Goal: Information Seeking & Learning: Learn about a topic

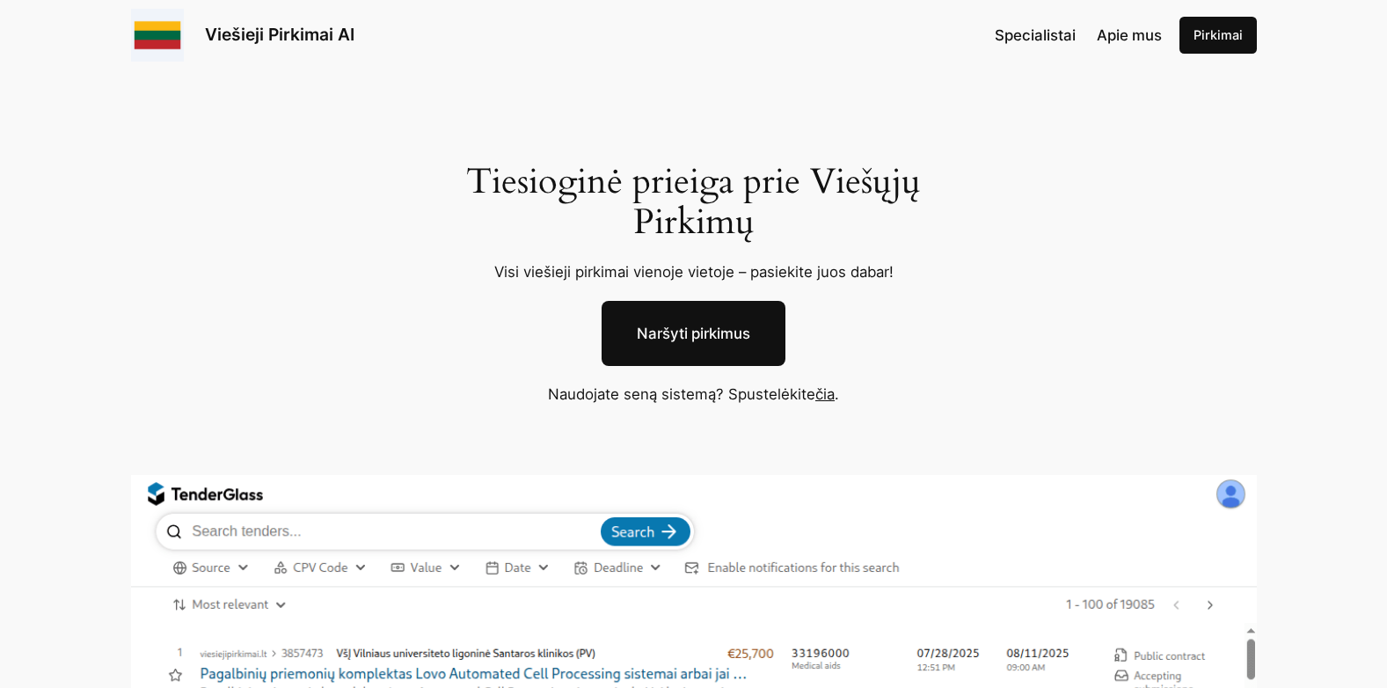
click at [748, 329] on link "Naršyti pirkimus" at bounding box center [694, 333] width 184 height 65
click at [833, 395] on link "čia" at bounding box center [824, 394] width 19 height 18
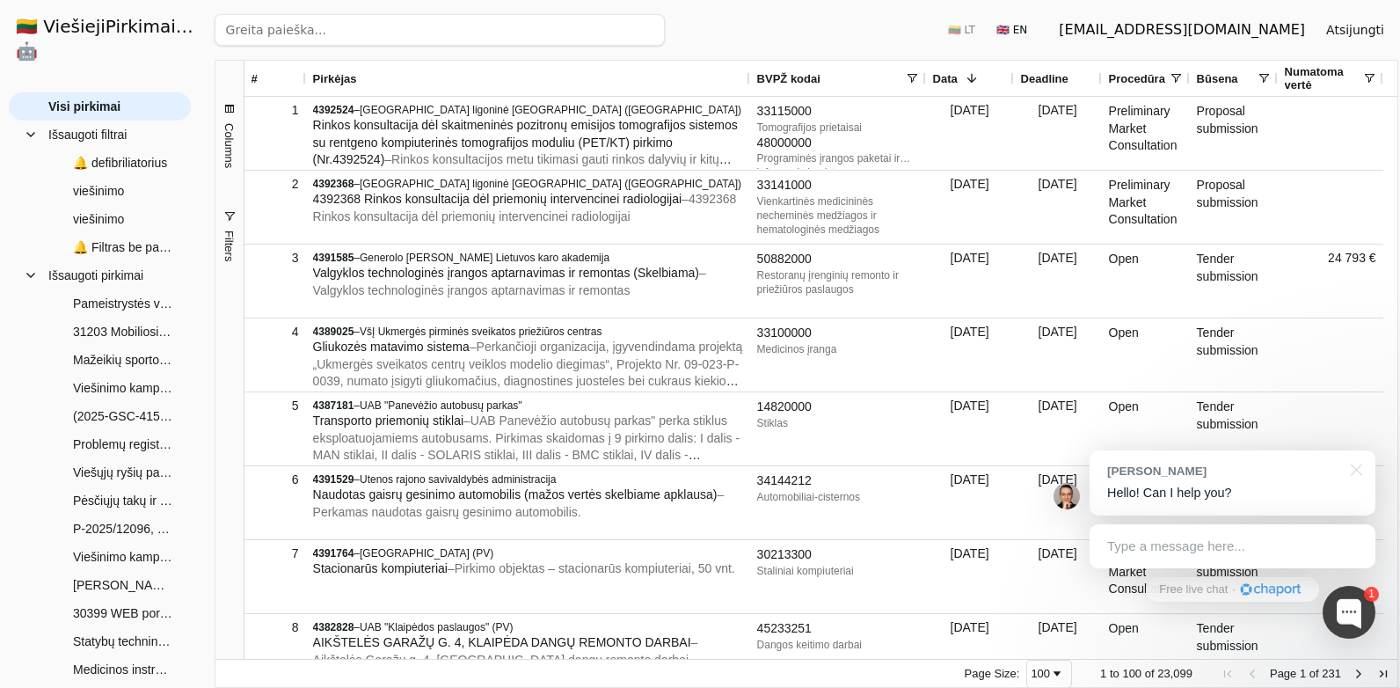
click at [386, 27] on input "search" at bounding box center [440, 30] width 450 height 32
click at [909, 77] on span at bounding box center [912, 78] width 14 height 14
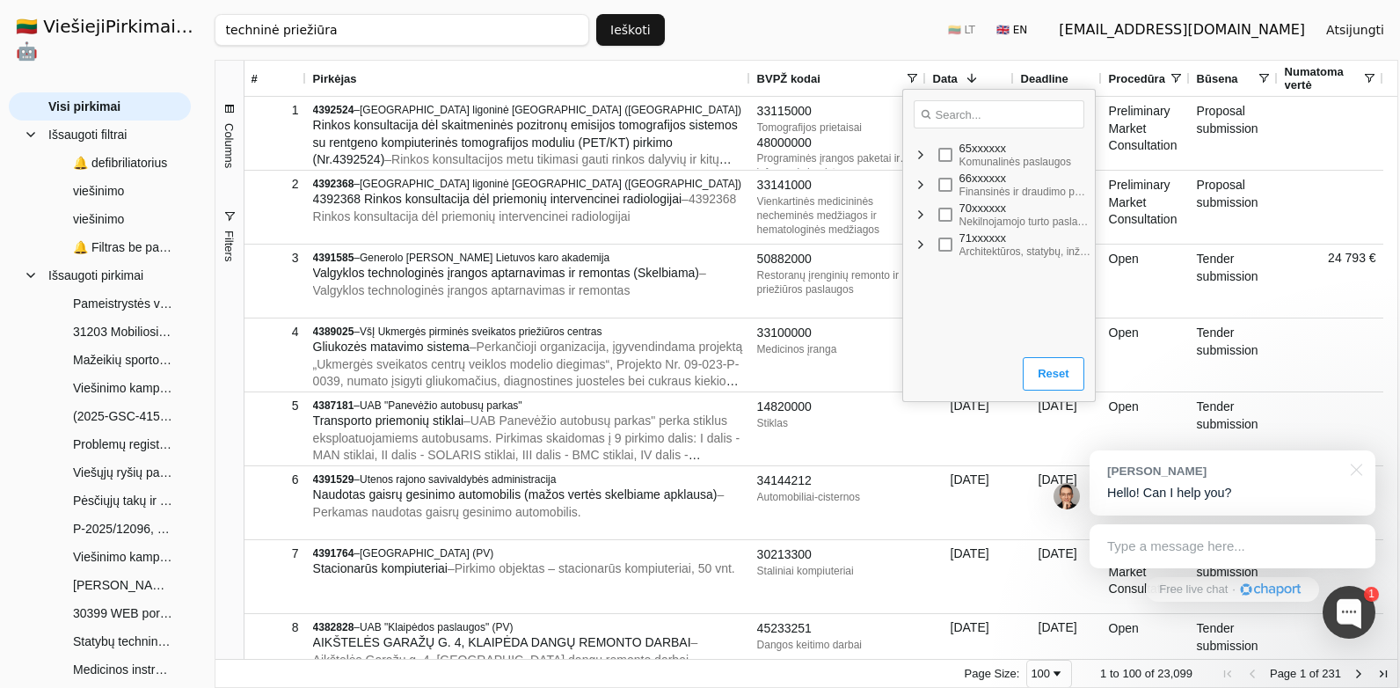
scroll to position [967, 0]
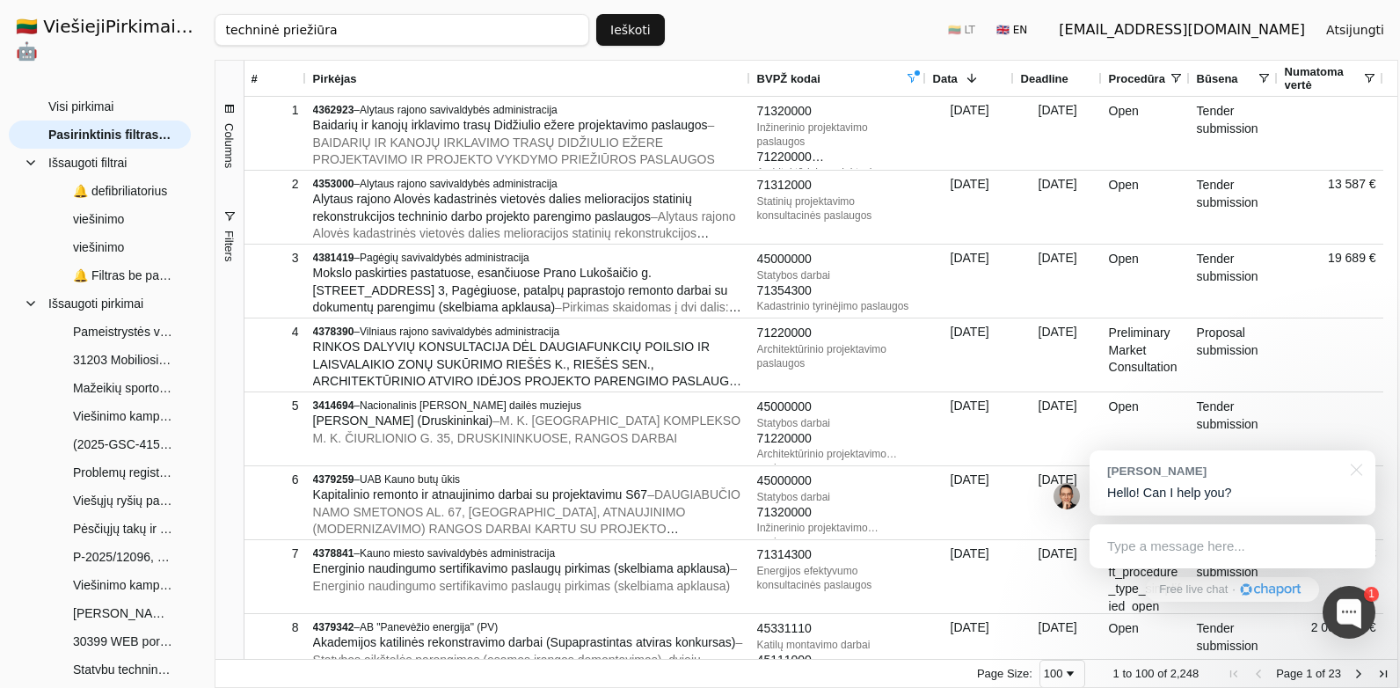
click at [645, 26] on button "Ieškoti" at bounding box center [630, 30] width 69 height 32
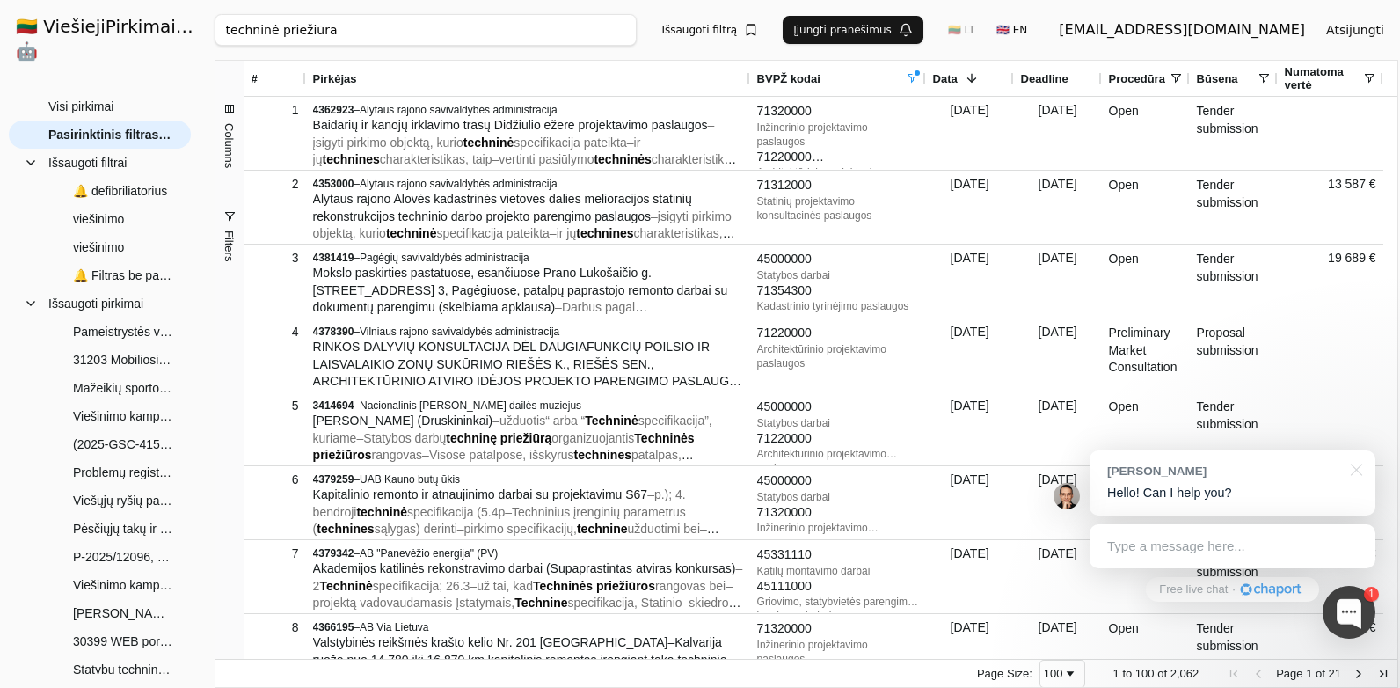
click at [225, 26] on input "techninė priežiūra" at bounding box center [426, 30] width 423 height 32
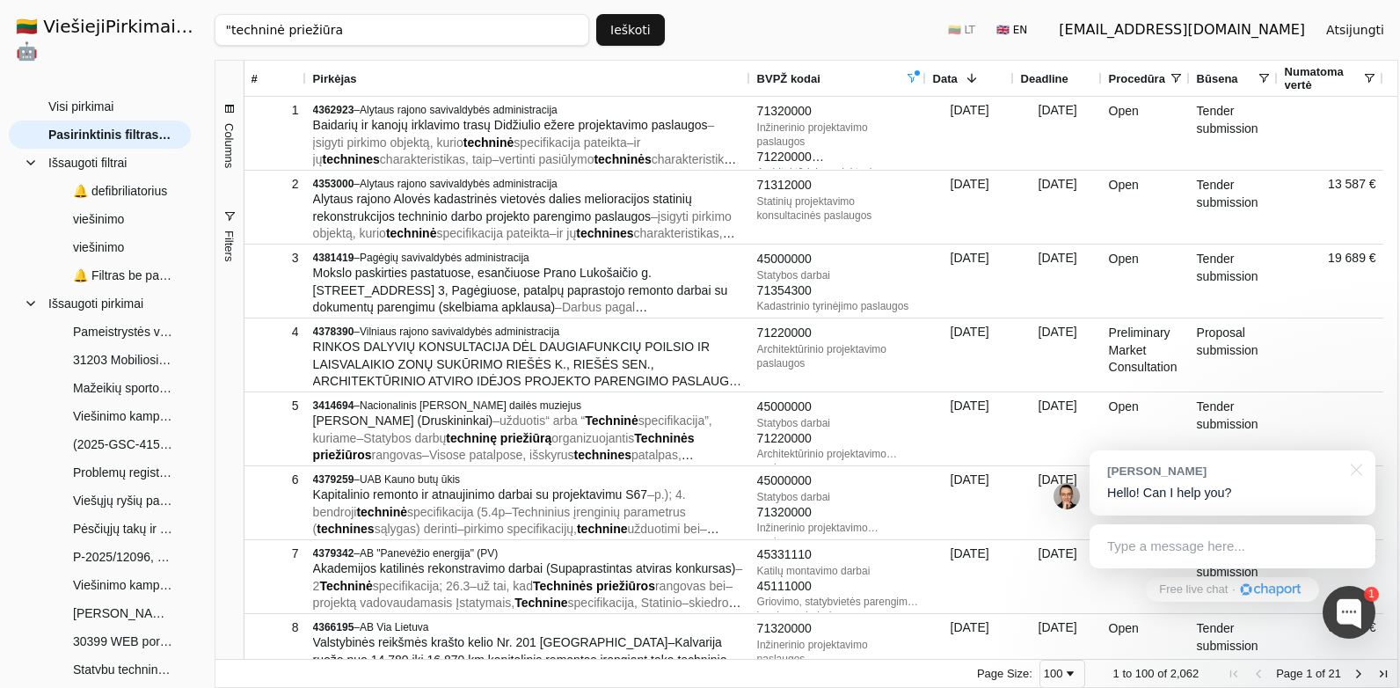
click at [335, 29] on input ""techninė priežiūra" at bounding box center [402, 30] width 375 height 32
click button "Ieškoti" at bounding box center [630, 30] width 69 height 32
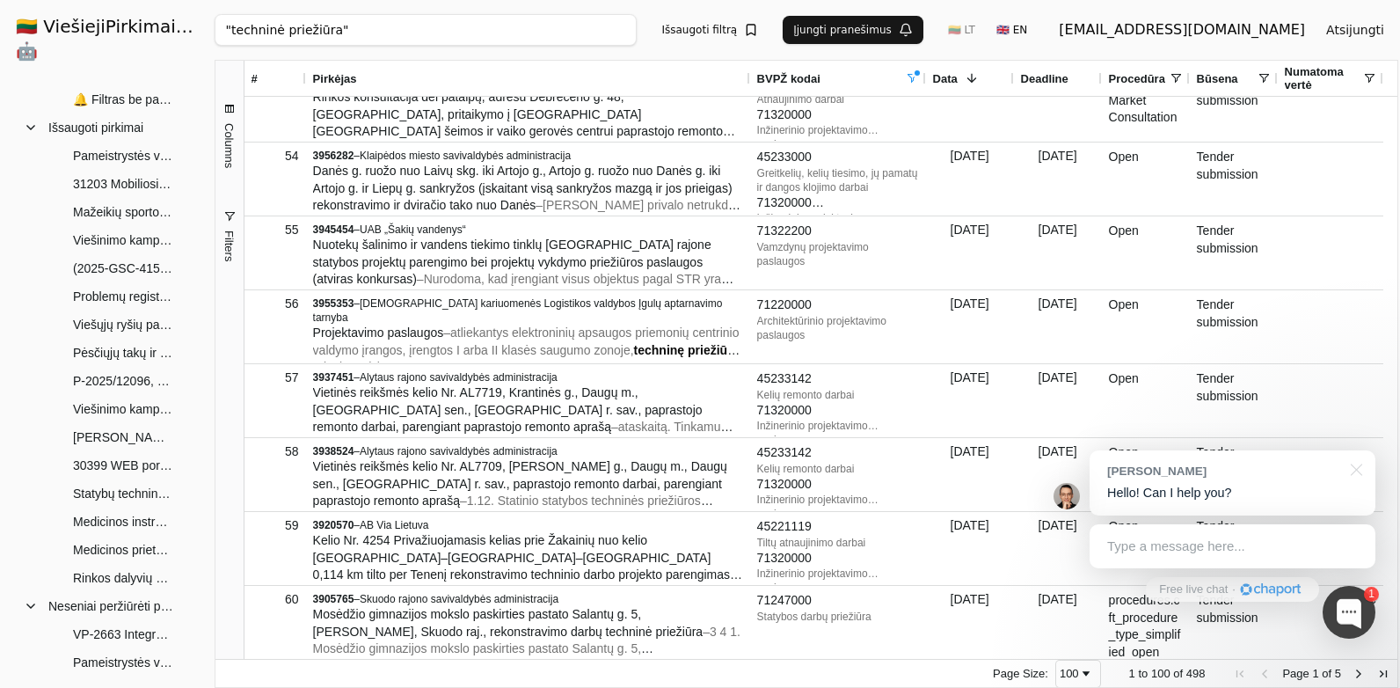
drag, startPoint x: 230, startPoint y: 28, endPoint x: 326, endPoint y: 28, distance: 96.7
click at [326, 28] on input ""techninė priežiūra"" at bounding box center [426, 30] width 423 height 32
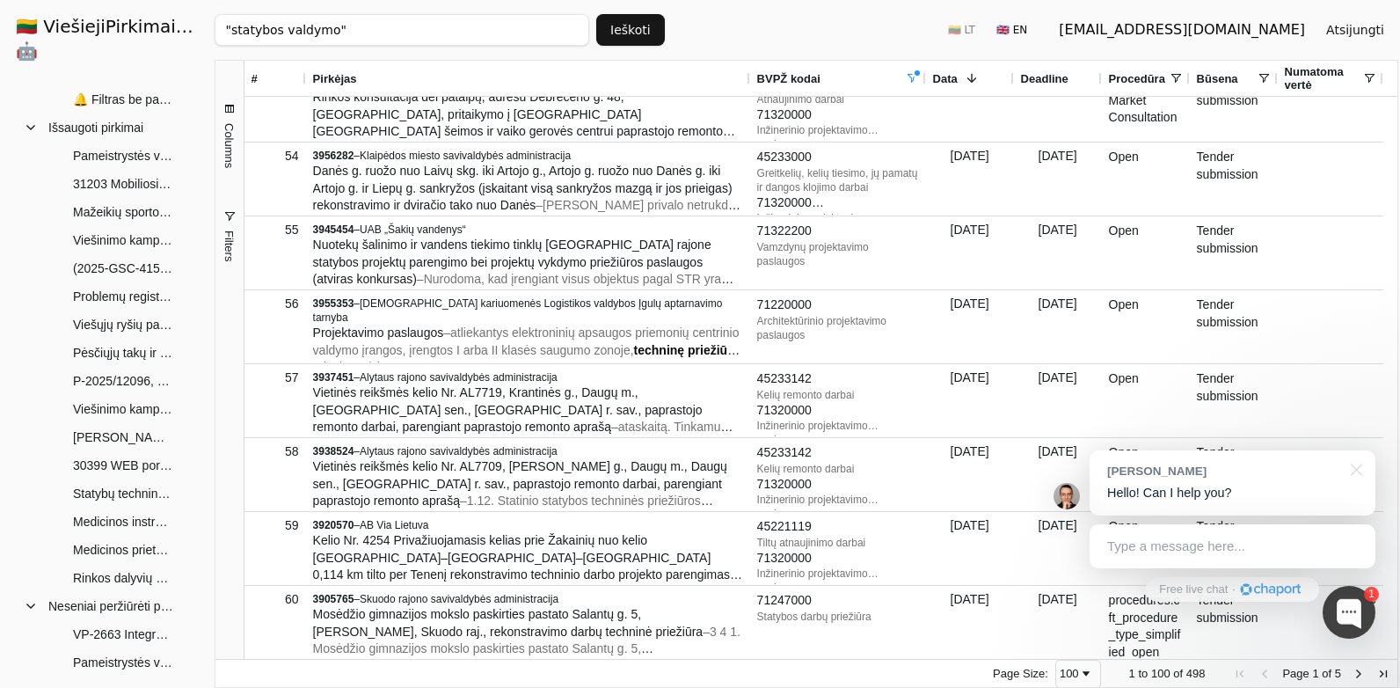
click button "Ieškoti" at bounding box center [630, 30] width 69 height 32
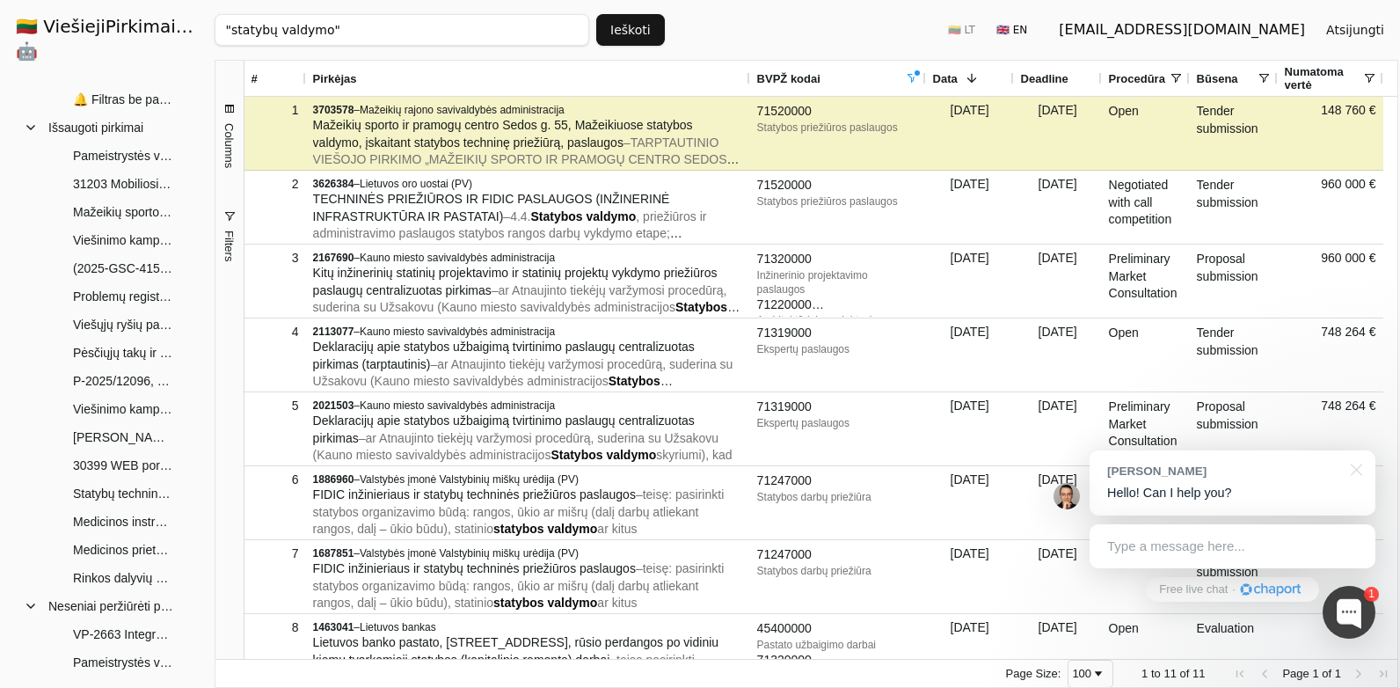
click button "Ieškoti" at bounding box center [630, 30] width 69 height 32
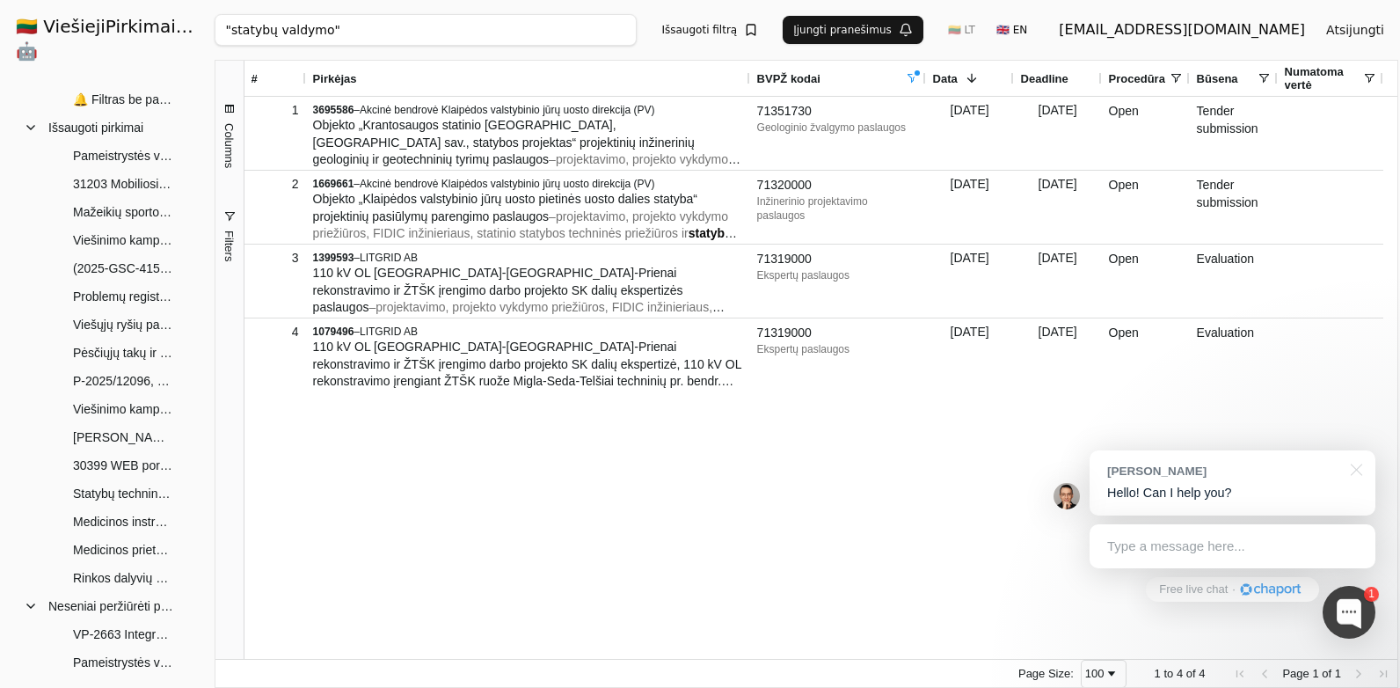
click button "Ieškoti" at bounding box center [0, 0] width 0 height 0
drag, startPoint x: 345, startPoint y: 27, endPoint x: 277, endPoint y: 29, distance: 67.7
click at [277, 29] on input ""statybų valdymo"" at bounding box center [426, 30] width 423 height 32
drag, startPoint x: 273, startPoint y: 30, endPoint x: 319, endPoint y: 29, distance: 46.6
click at [319, 29] on input ""statybų valdymo"" at bounding box center [426, 30] width 423 height 32
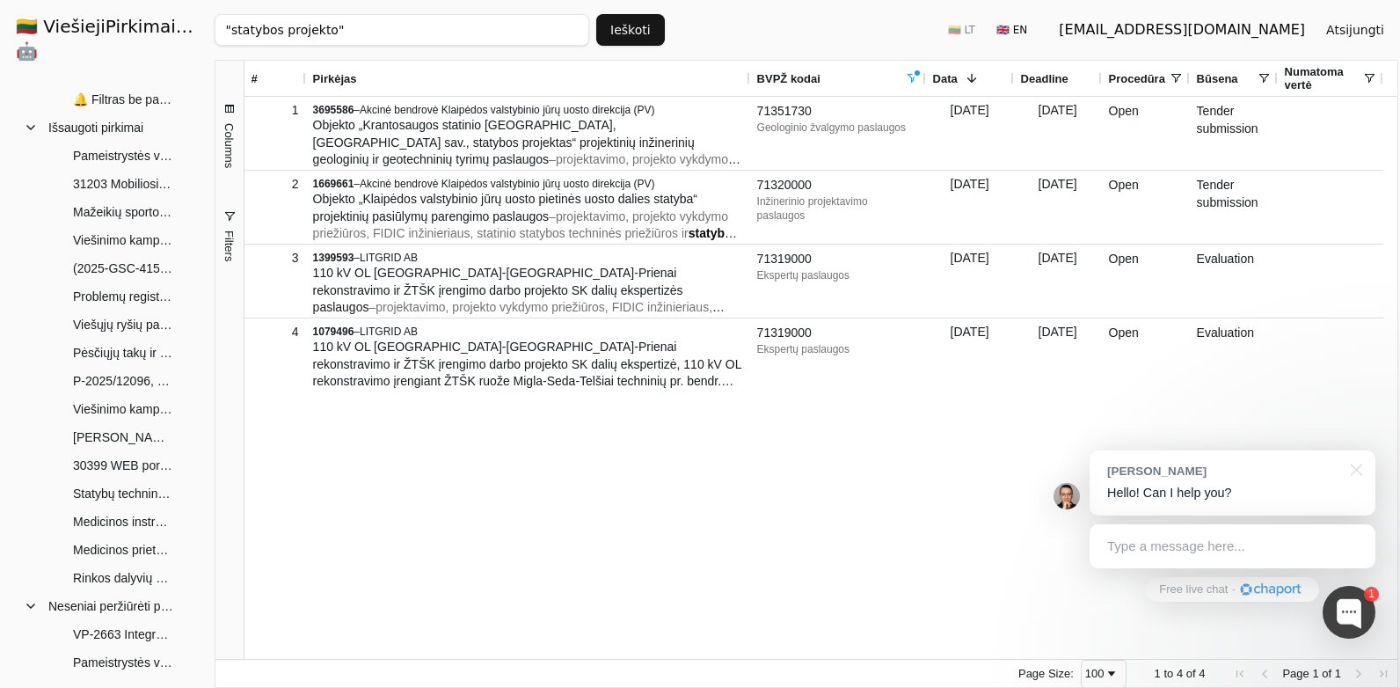
click button "Ieškoti" at bounding box center [630, 30] width 69 height 32
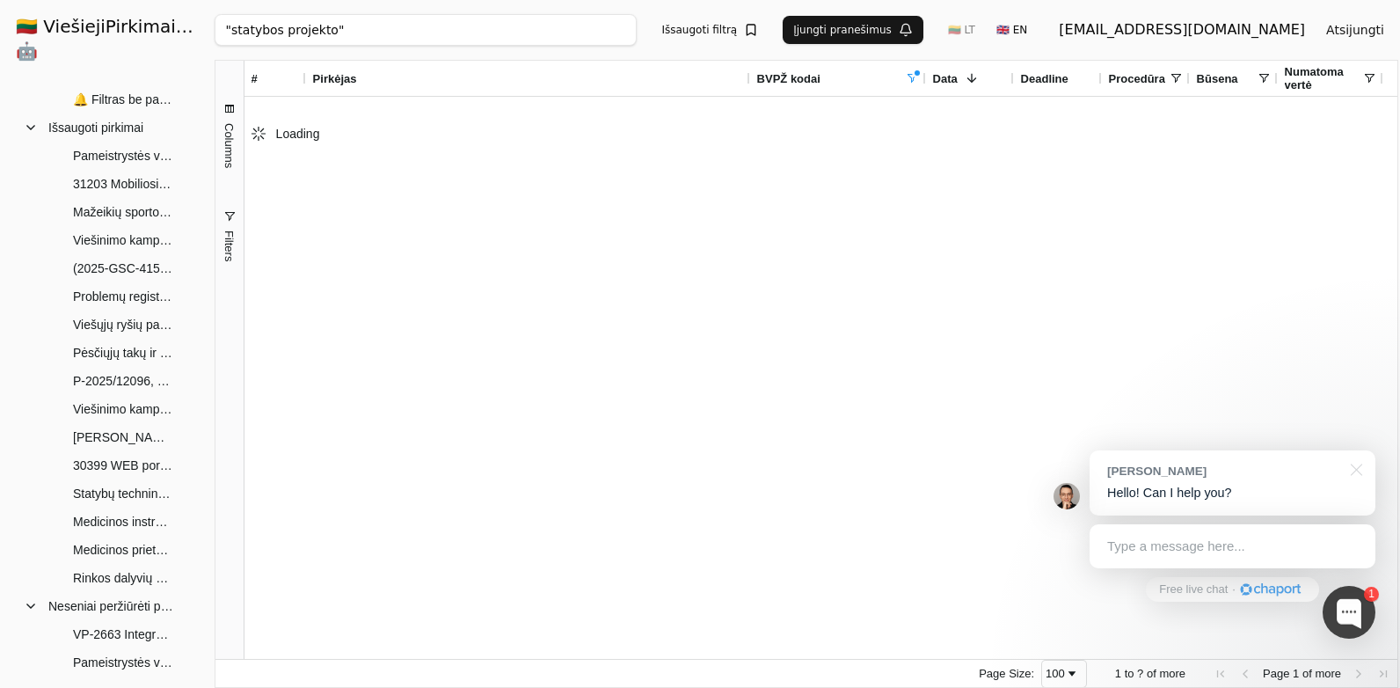
click at [916, 71] on span at bounding box center [912, 78] width 14 height 14
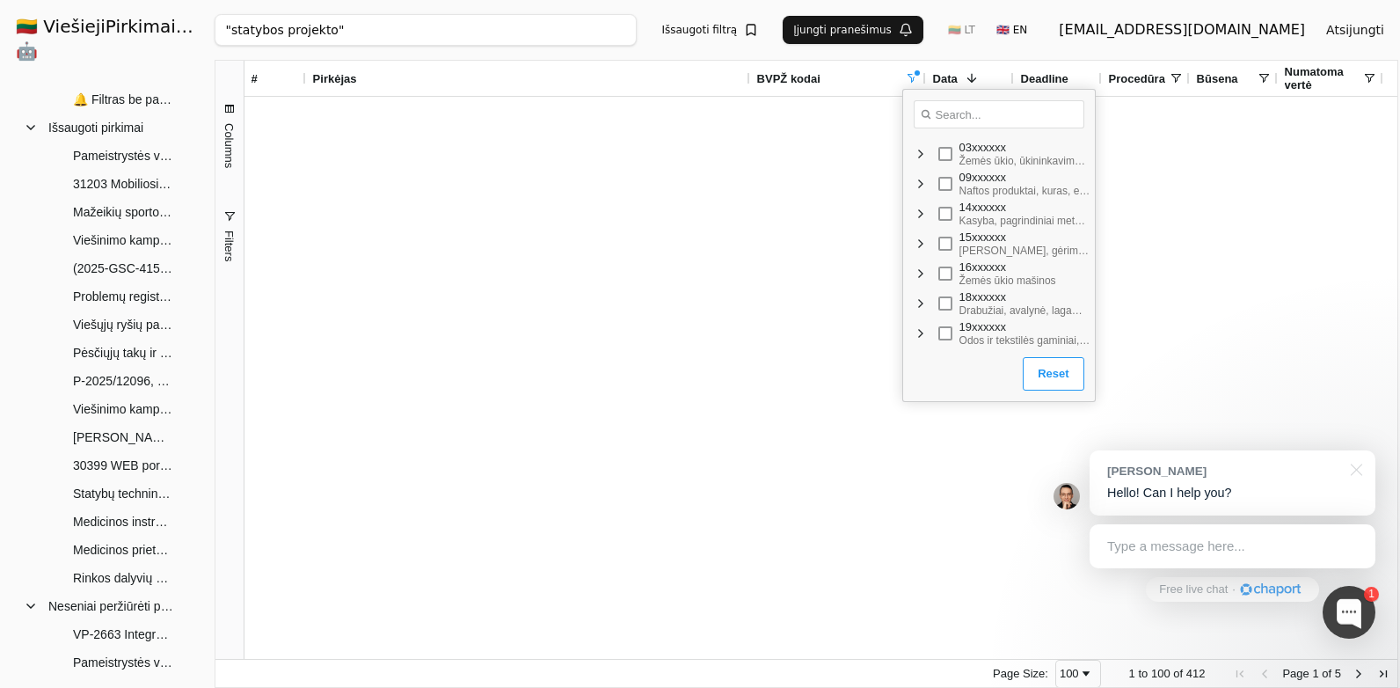
click at [1027, 376] on button "Reset" at bounding box center [1053, 373] width 61 height 33
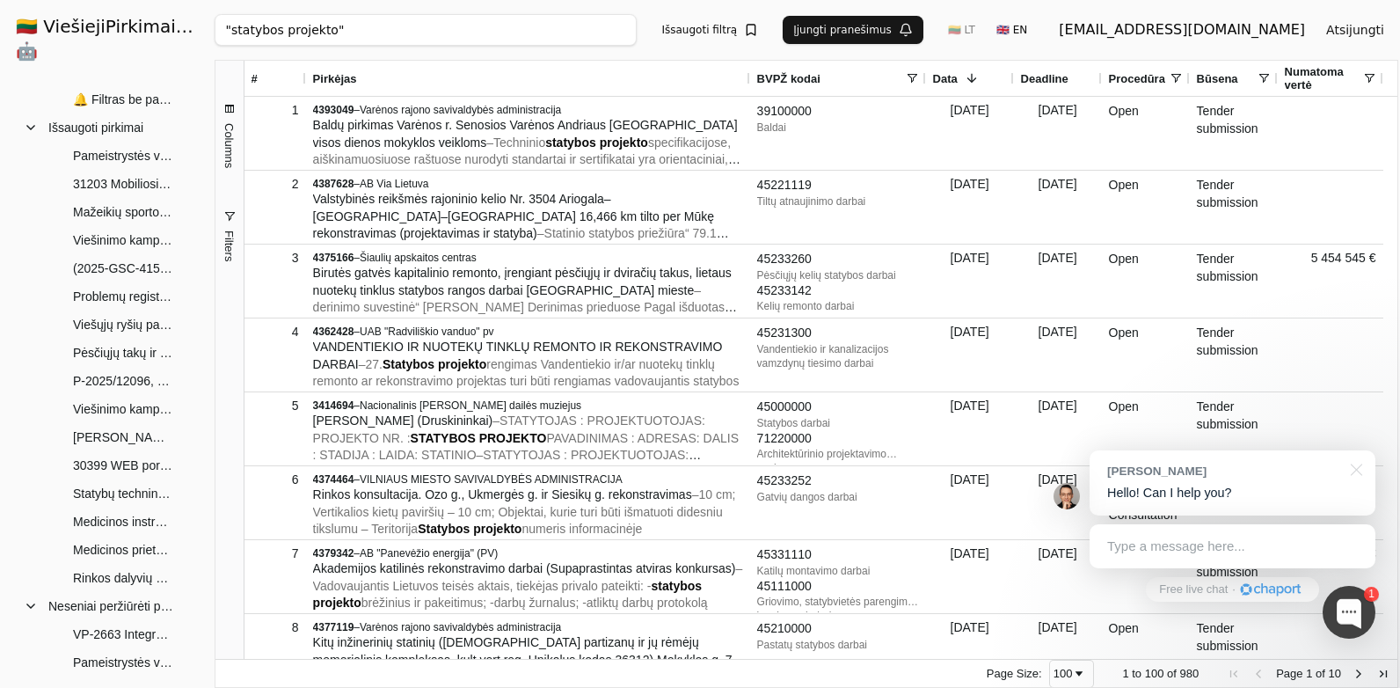
click at [1009, 9] on div ""statybos projekto" Ieškoti Išsaugoti filtrą Įjungti pranešimus 🇱🇹 LT 🇬🇧 EN [EM…" at bounding box center [807, 30] width 1184 height 60
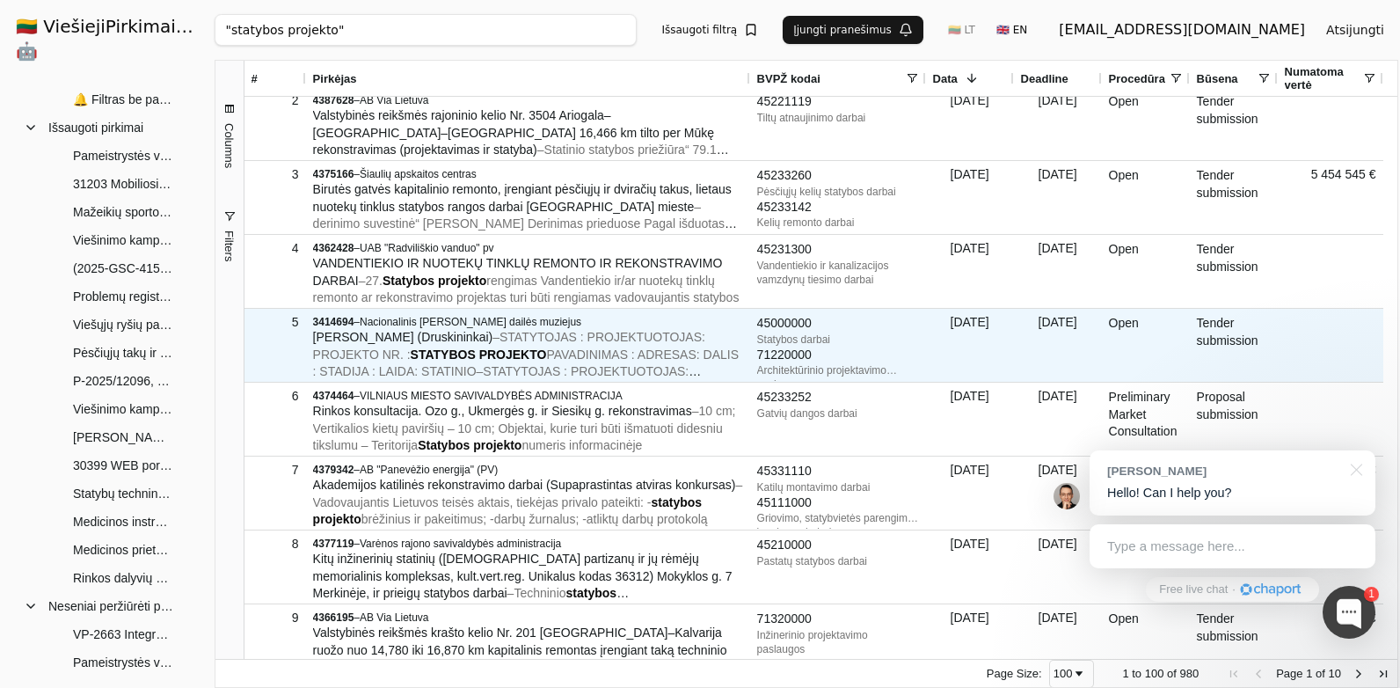
scroll to position [88, 0]
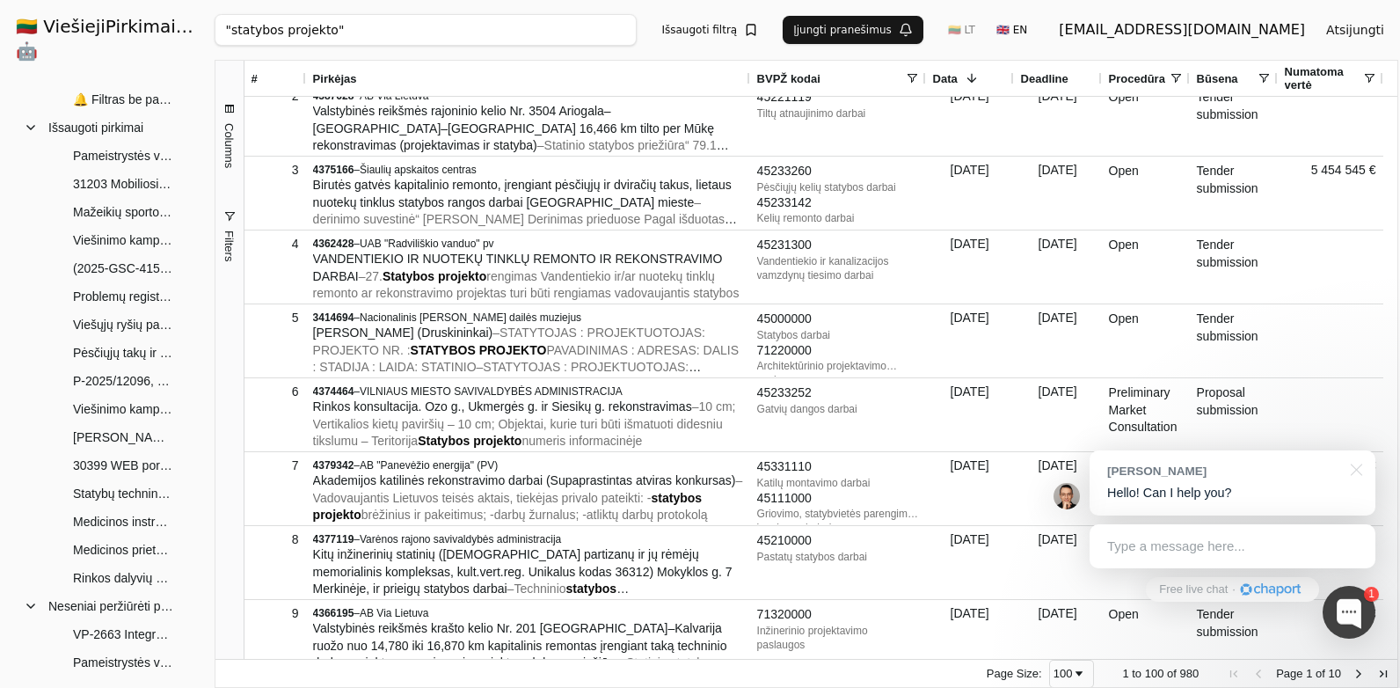
click at [272, 30] on input ""statybos projekto"" at bounding box center [426, 30] width 423 height 32
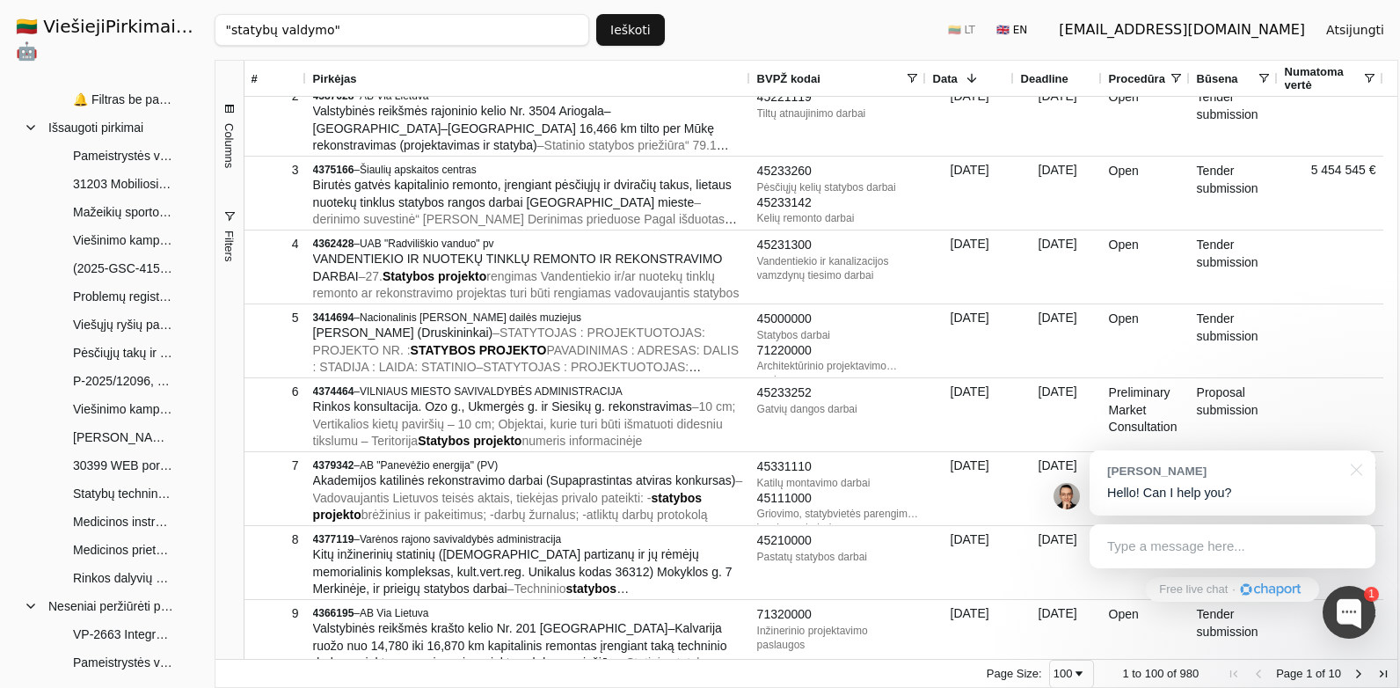
type input ""statybų valdymo""
click at [657, 20] on button "Ieškoti" at bounding box center [630, 30] width 69 height 32
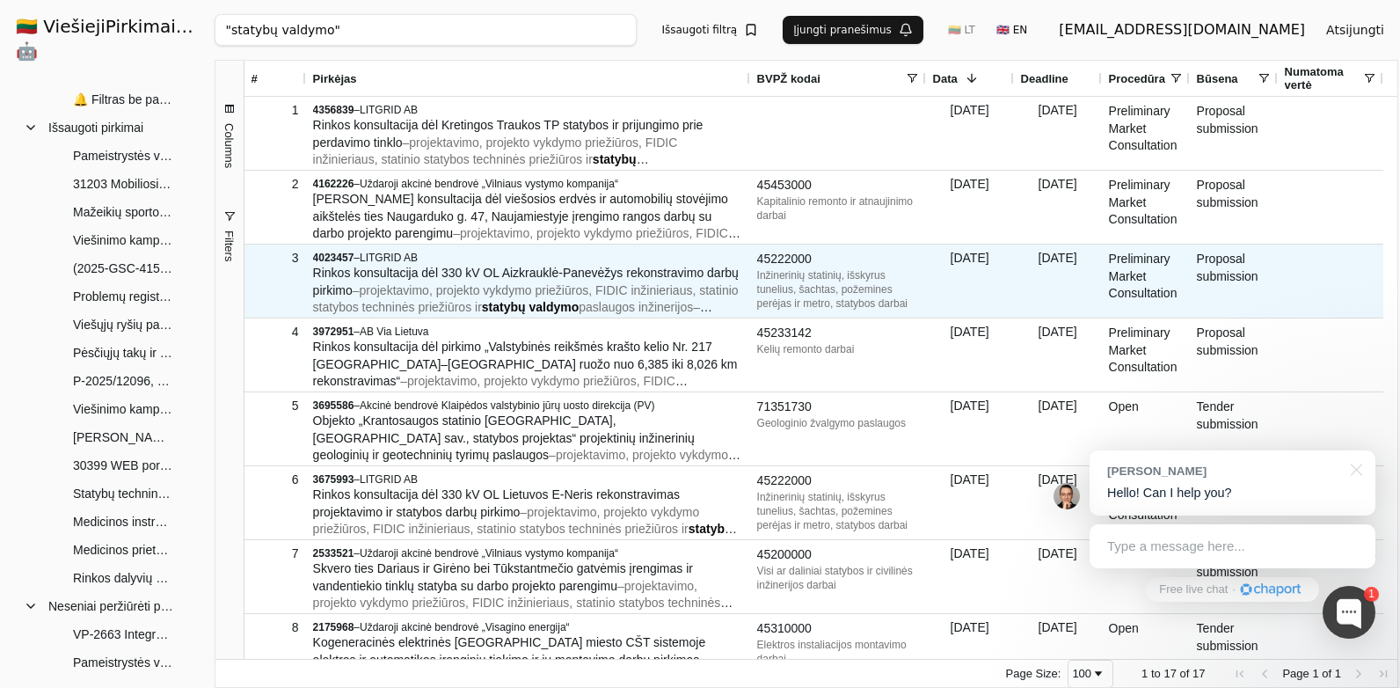
click at [624, 264] on div "4023457 – LITGRID AB" at bounding box center [528, 258] width 430 height 14
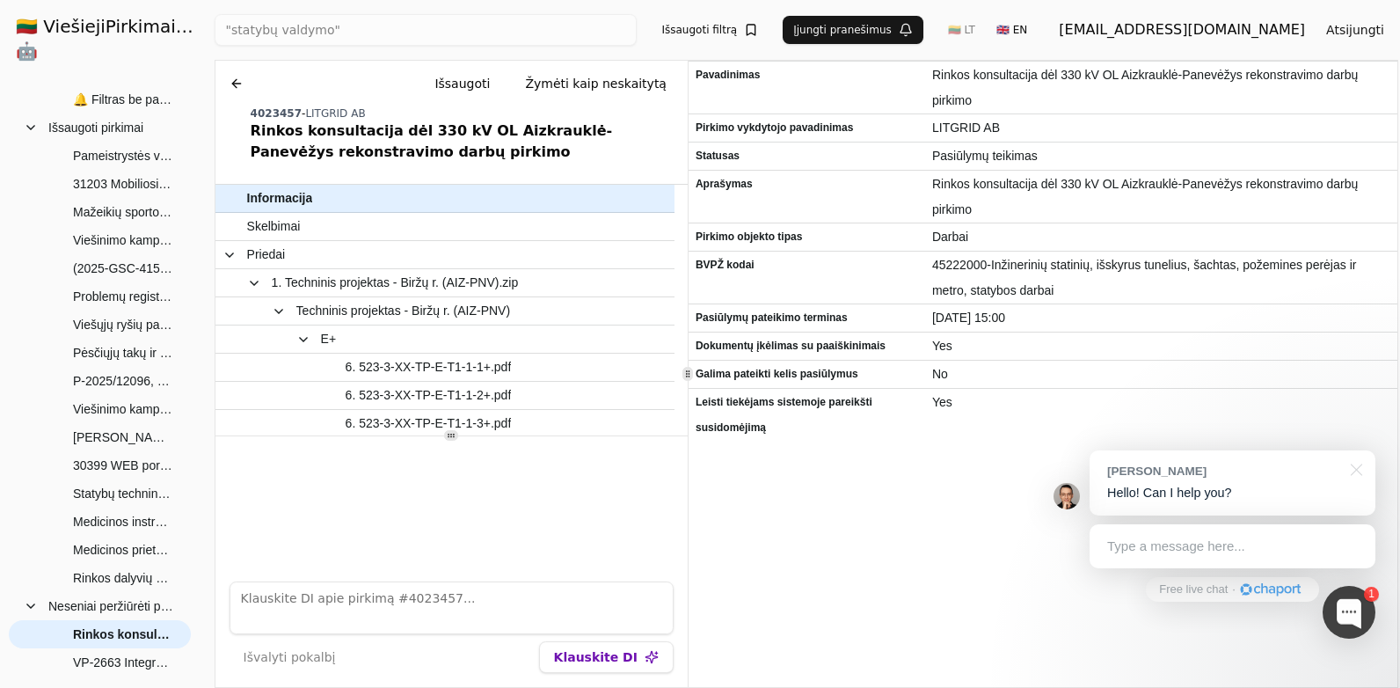
click at [240, 79] on button at bounding box center [237, 84] width 28 height 32
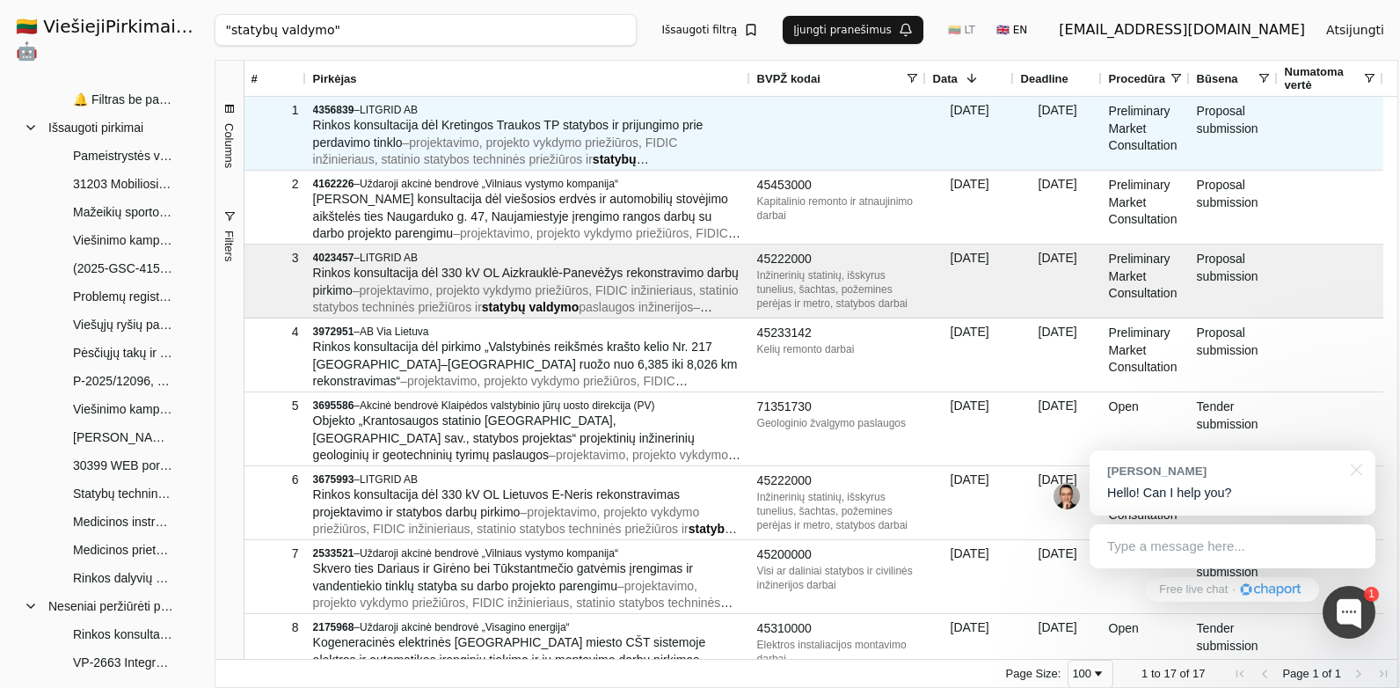
click at [441, 141] on span "projektavimo, projekto vykdymo priežiūros, FIDIC inžinieriaus, statinio statybo…" at bounding box center [495, 151] width 365 height 32
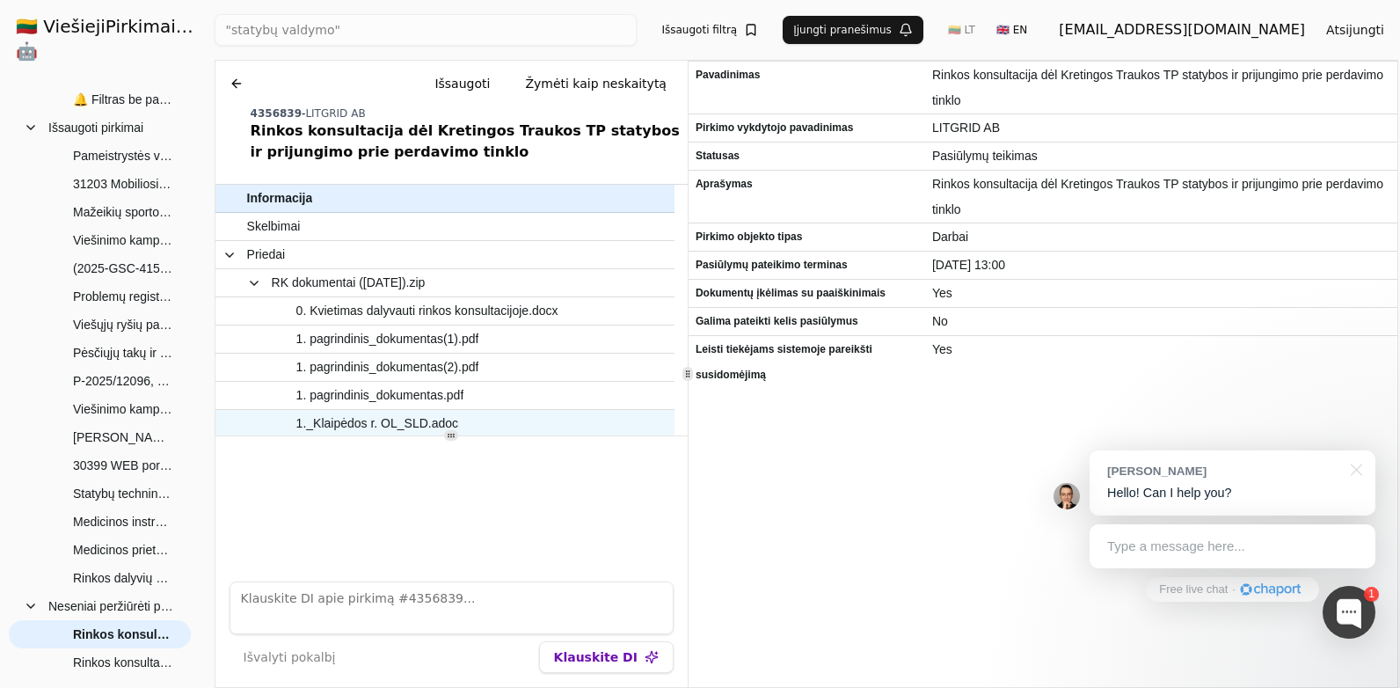
click at [426, 423] on span "1._Klaipėdos r. OL_SLD.adoc" at bounding box center [377, 424] width 162 height 26
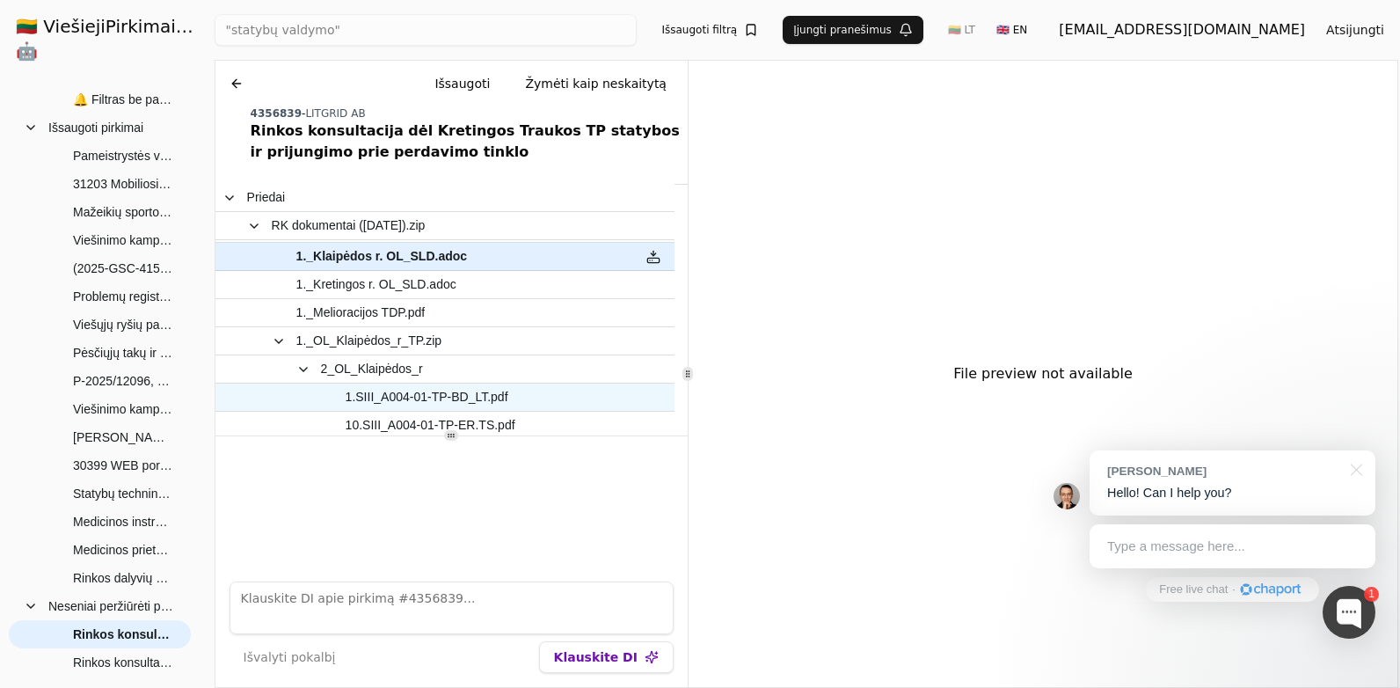
scroll to position [176, 0]
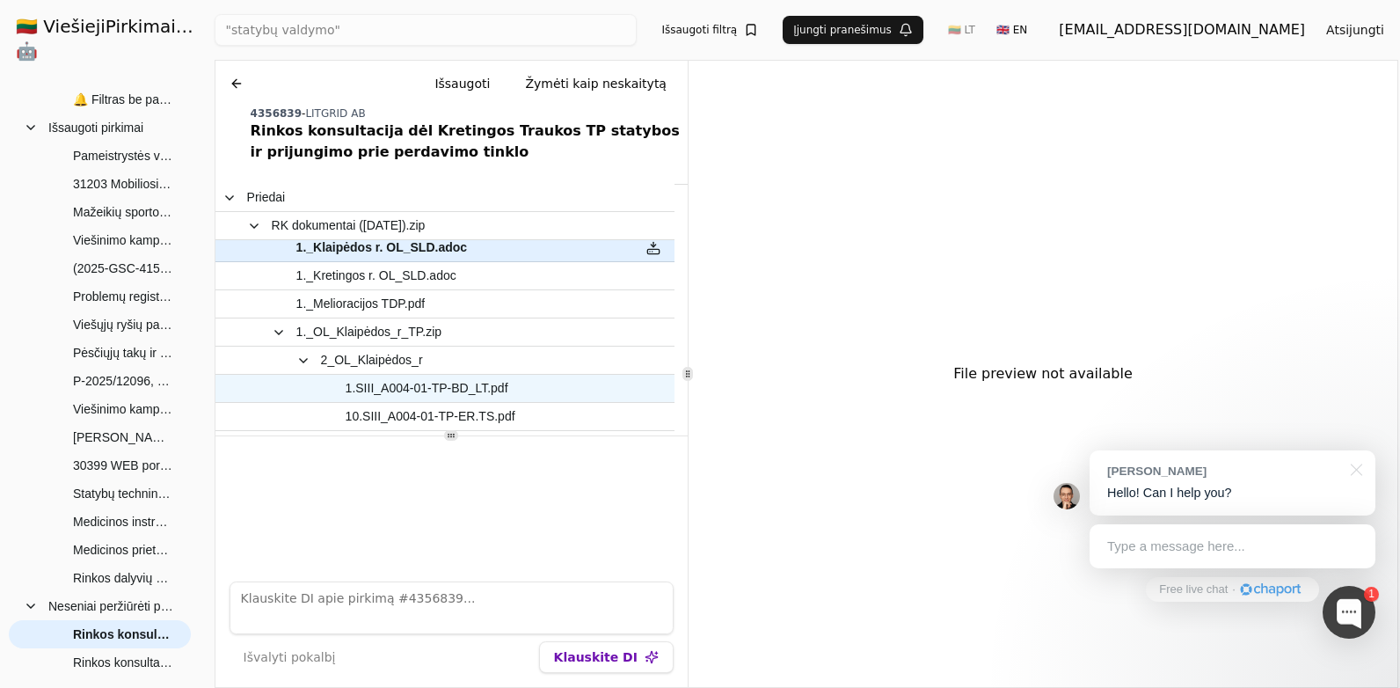
click at [468, 385] on span "1.SIII_A004-01-TP-BD_LT.pdf" at bounding box center [427, 389] width 163 height 26
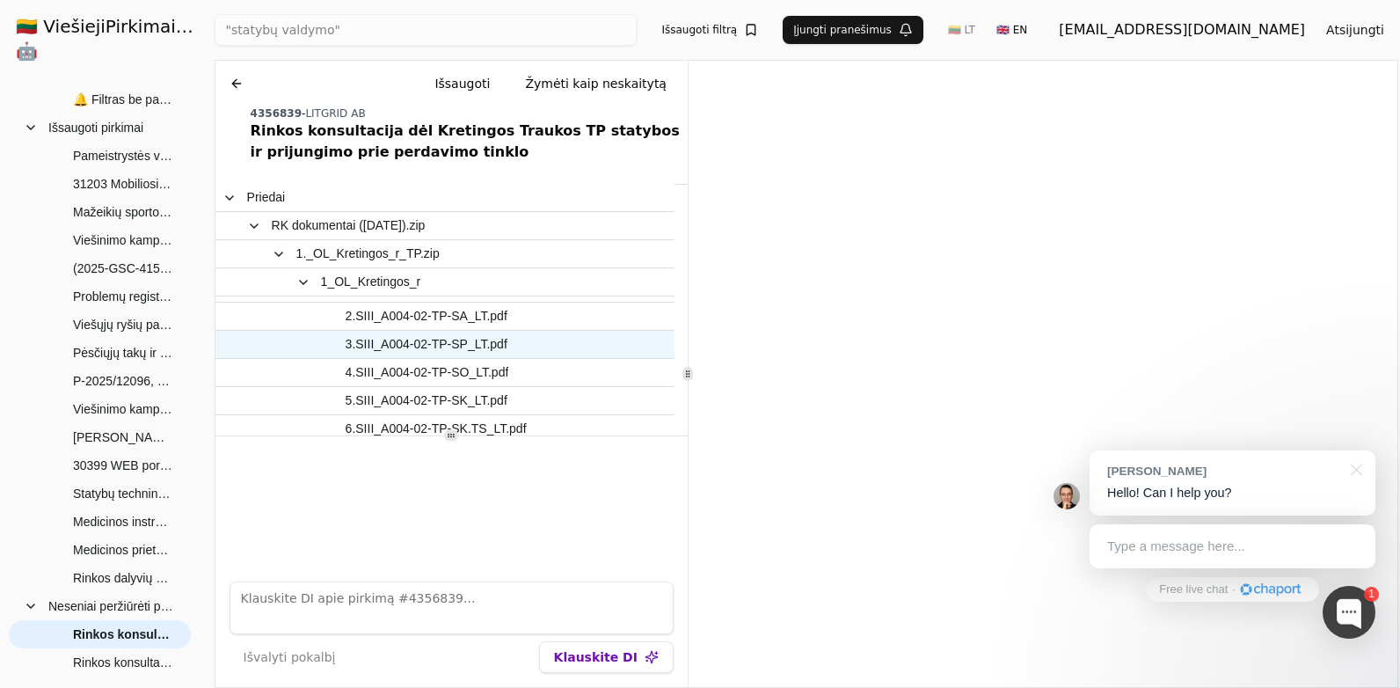
scroll to position [792, 0]
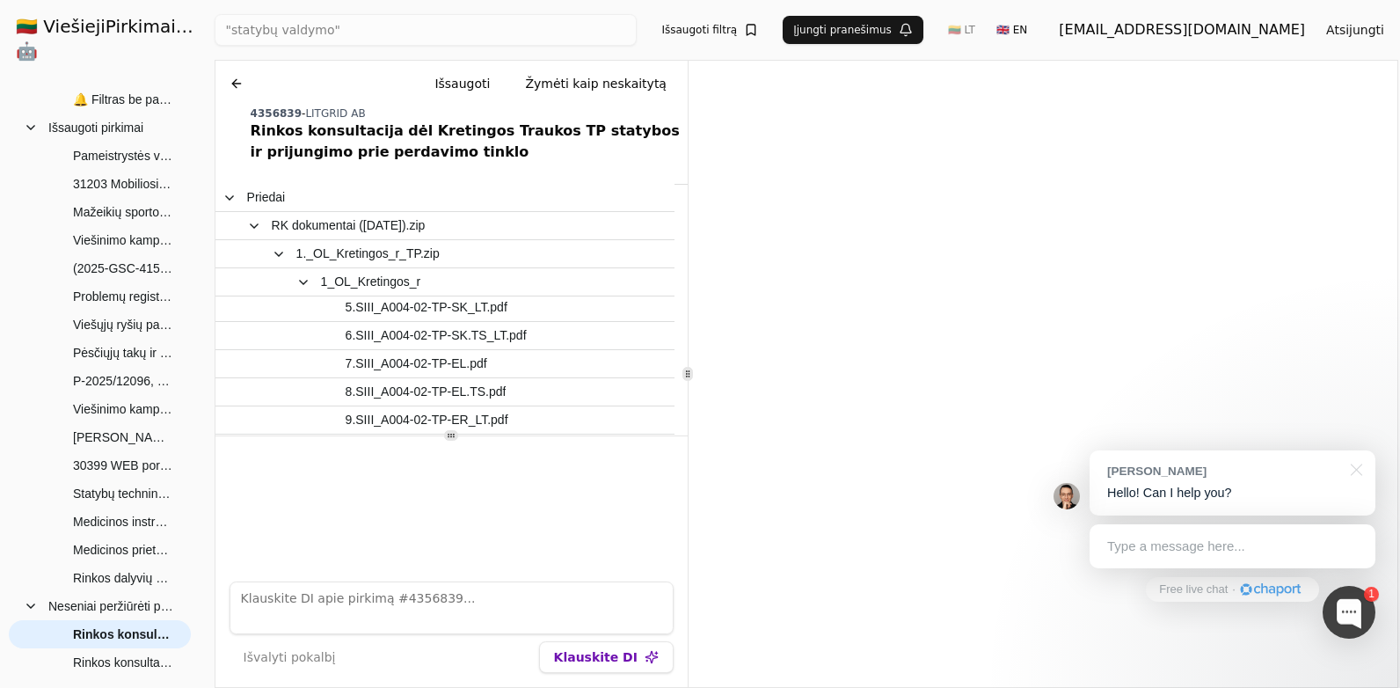
click at [240, 79] on button at bounding box center [237, 84] width 28 height 32
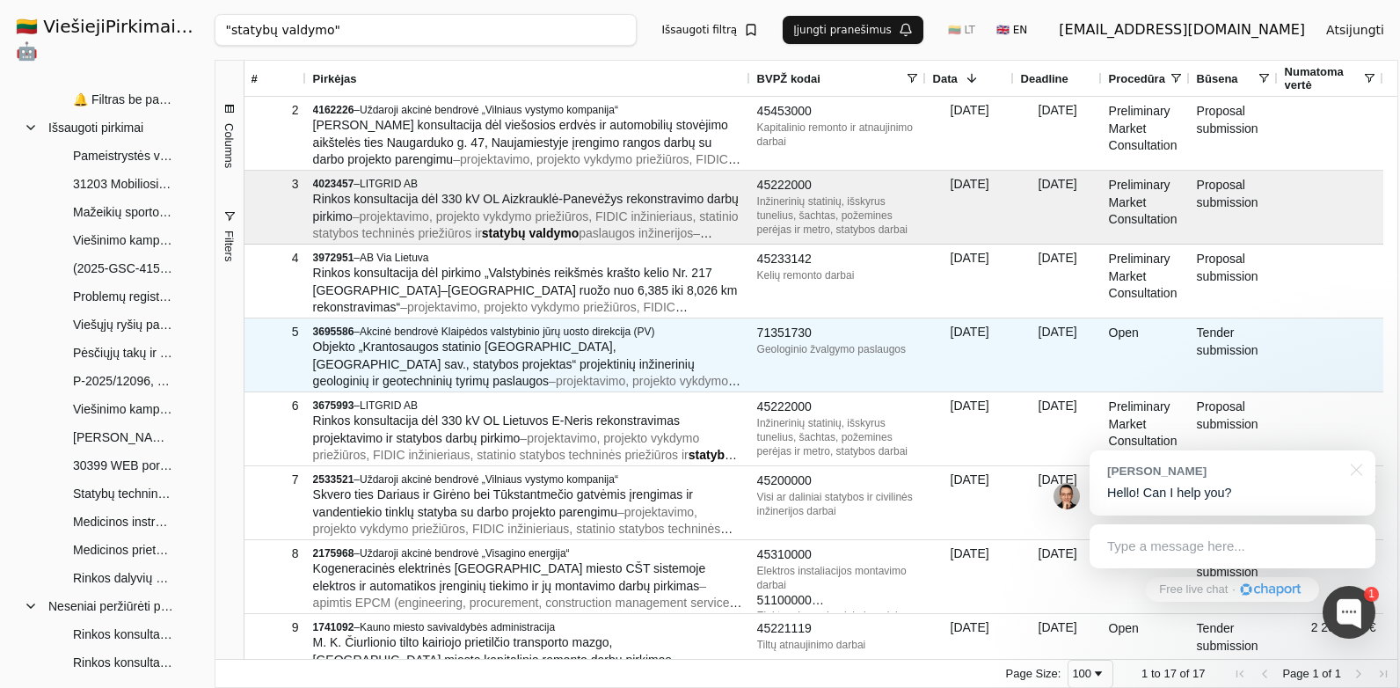
scroll to position [88, 0]
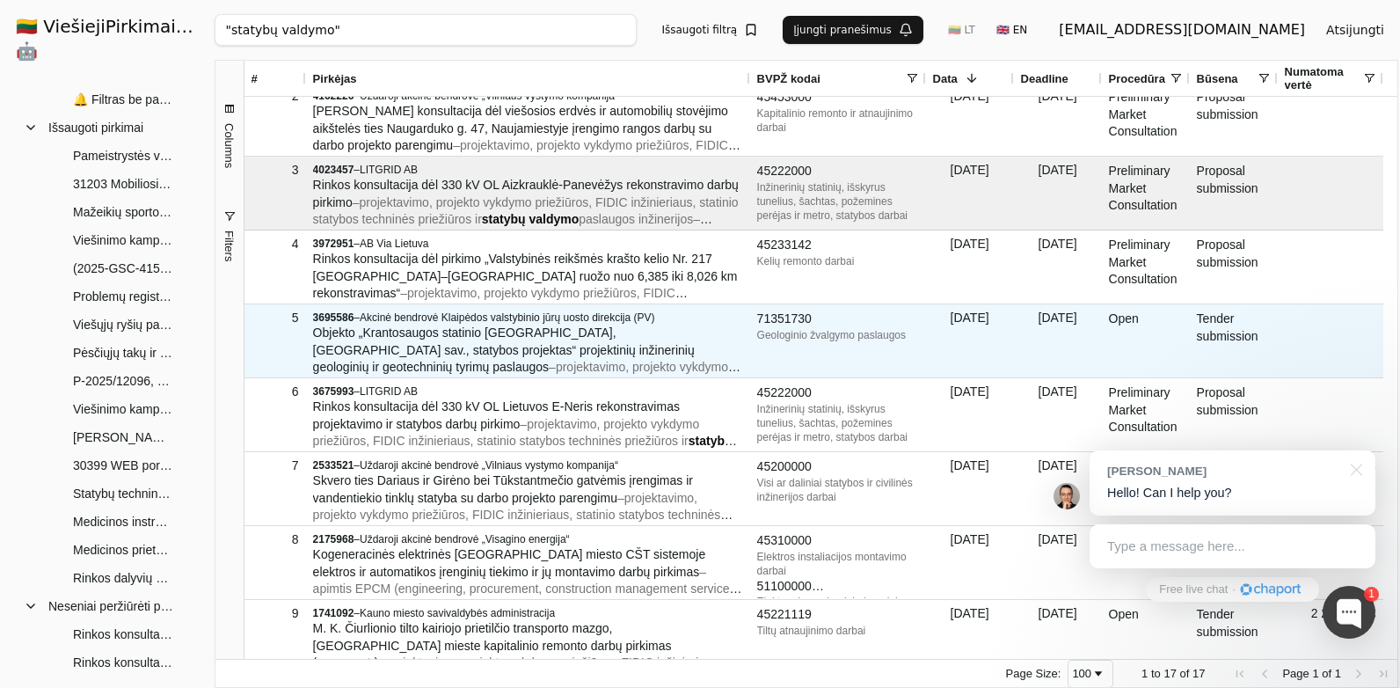
click at [579, 352] on span "Objekto „Krantosaugos statinio [GEOGRAPHIC_DATA], [GEOGRAPHIC_DATA] sav., staty…" at bounding box center [504, 349] width 382 height 48
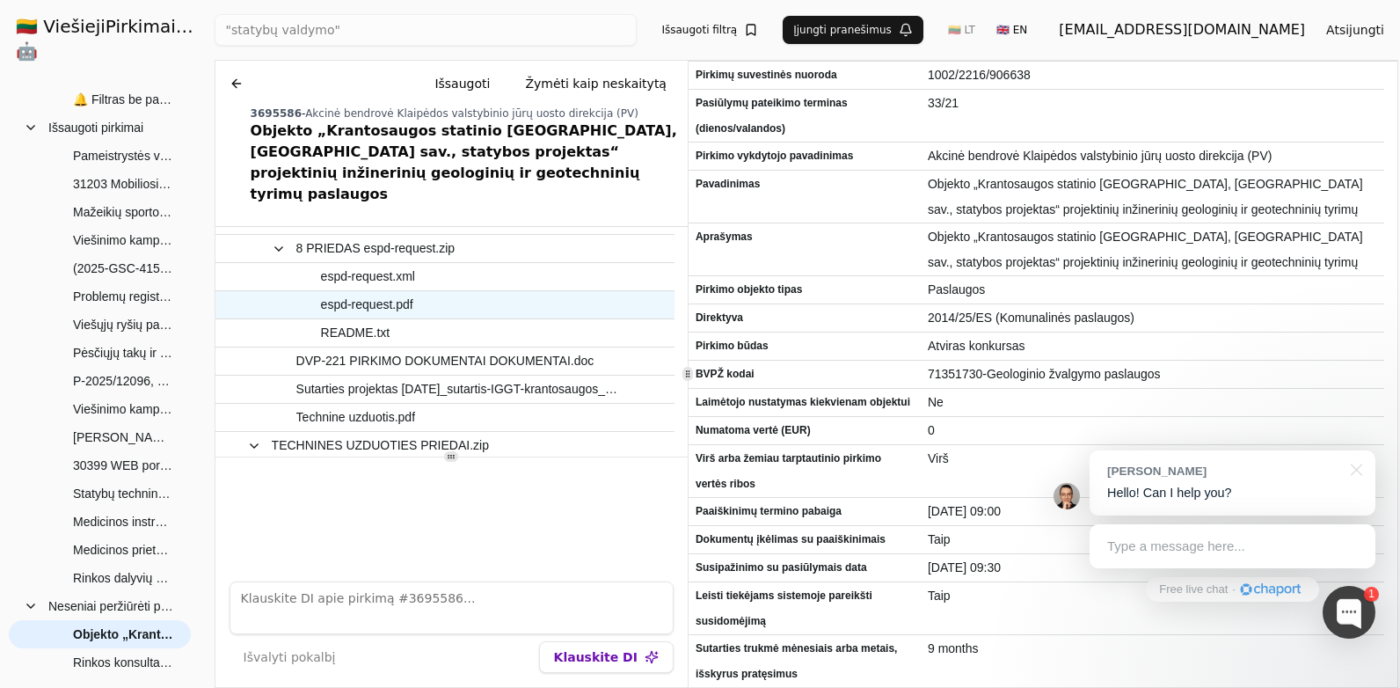
scroll to position [176, 0]
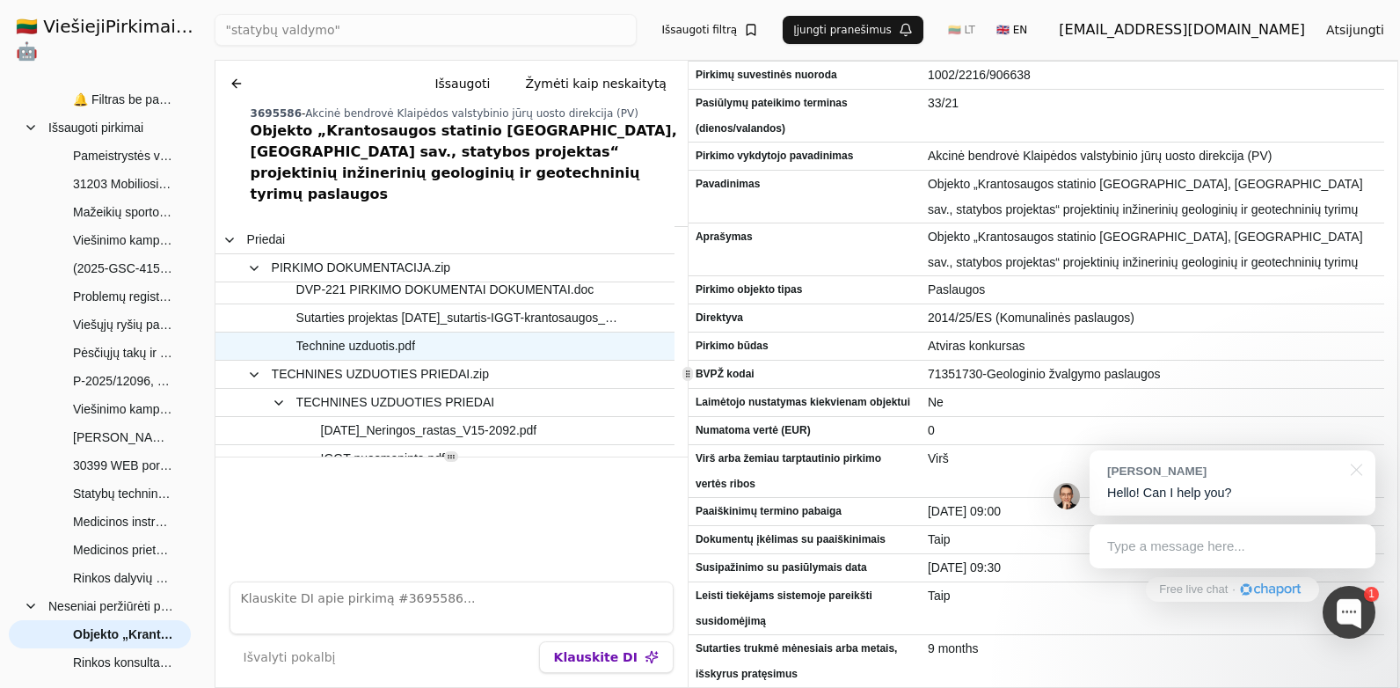
click at [534, 333] on span "Technine uzduotis.pdf" at bounding box center [436, 346] width 378 height 26
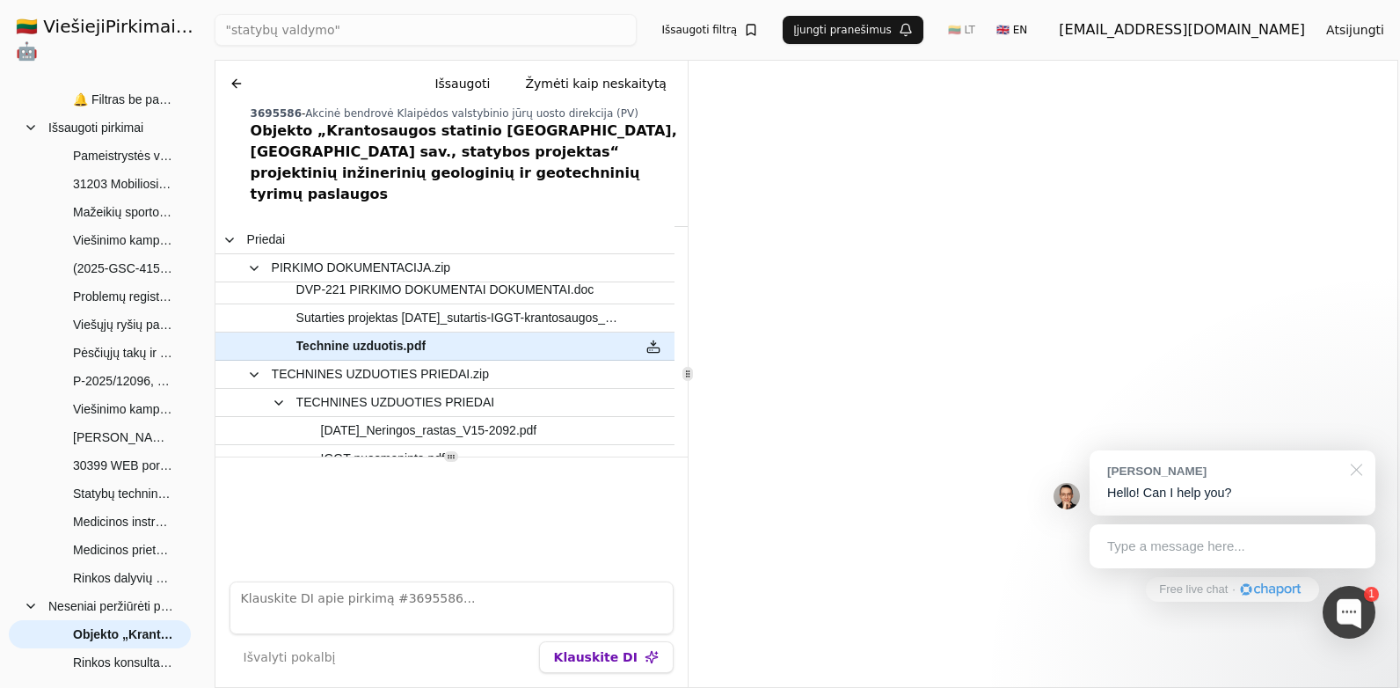
click at [1351, 469] on div at bounding box center [1354, 468] width 44 height 36
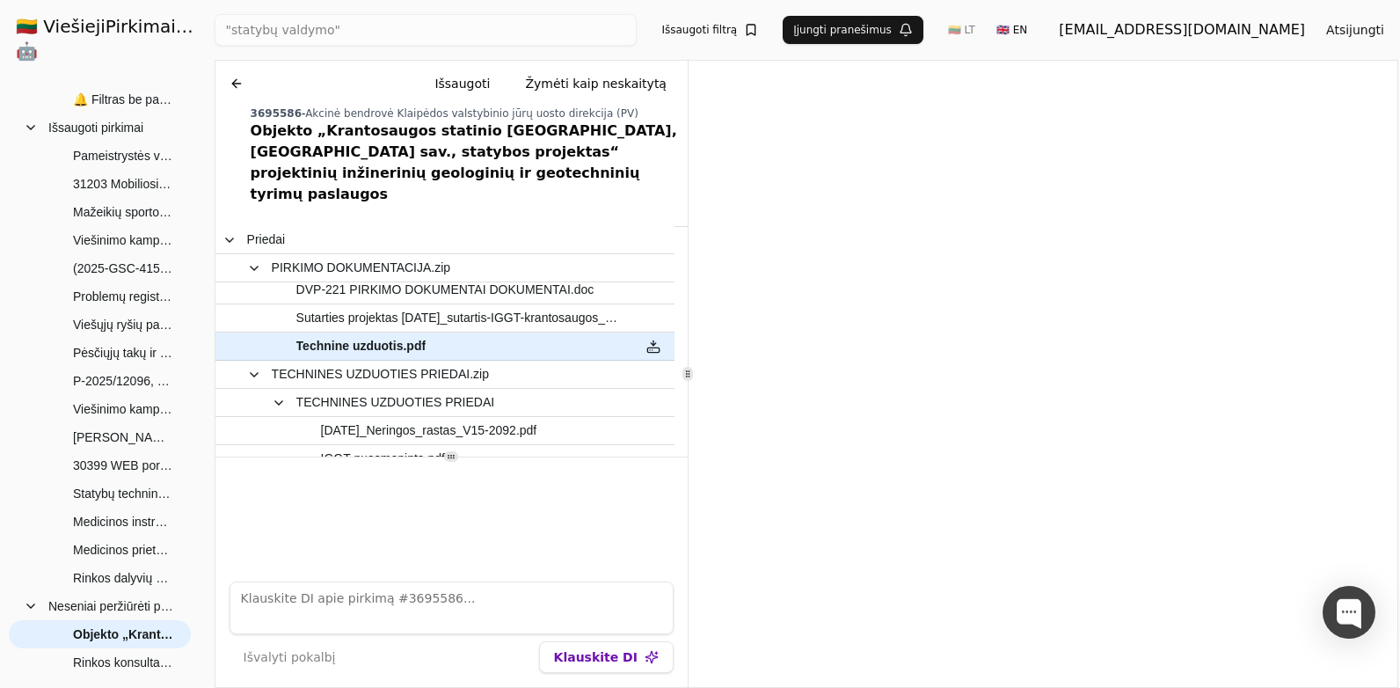
click at [235, 85] on button at bounding box center [237, 84] width 28 height 32
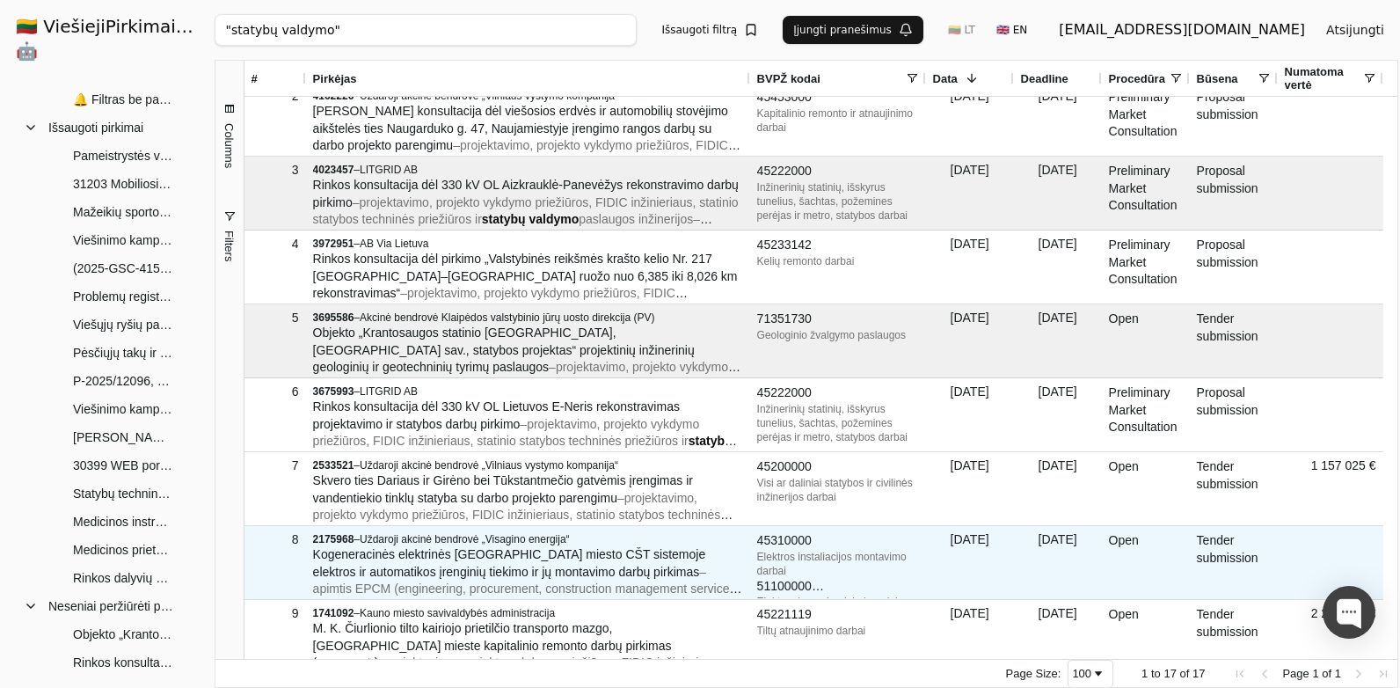
scroll to position [88, 0]
